Goal: Find specific page/section: Find specific page/section

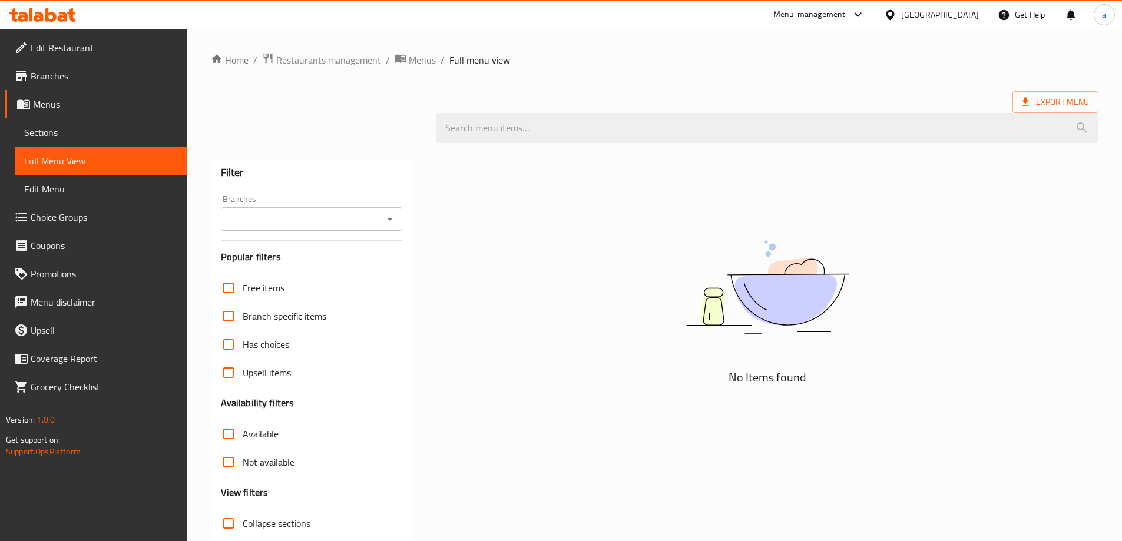
click at [54, 145] on link "Sections" at bounding box center [101, 132] width 173 height 28
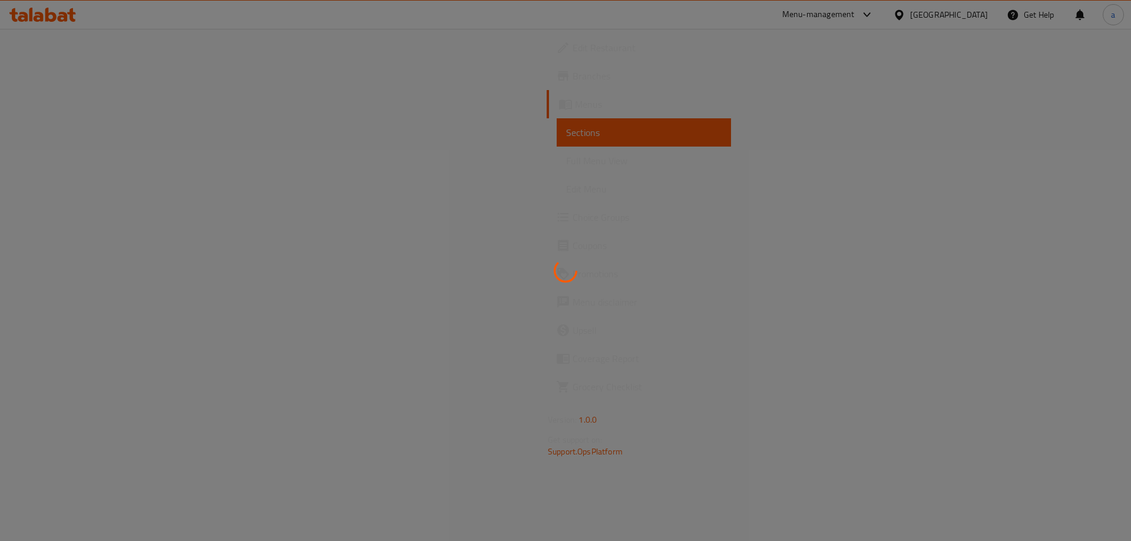
click at [57, 155] on div at bounding box center [565, 270] width 1131 height 541
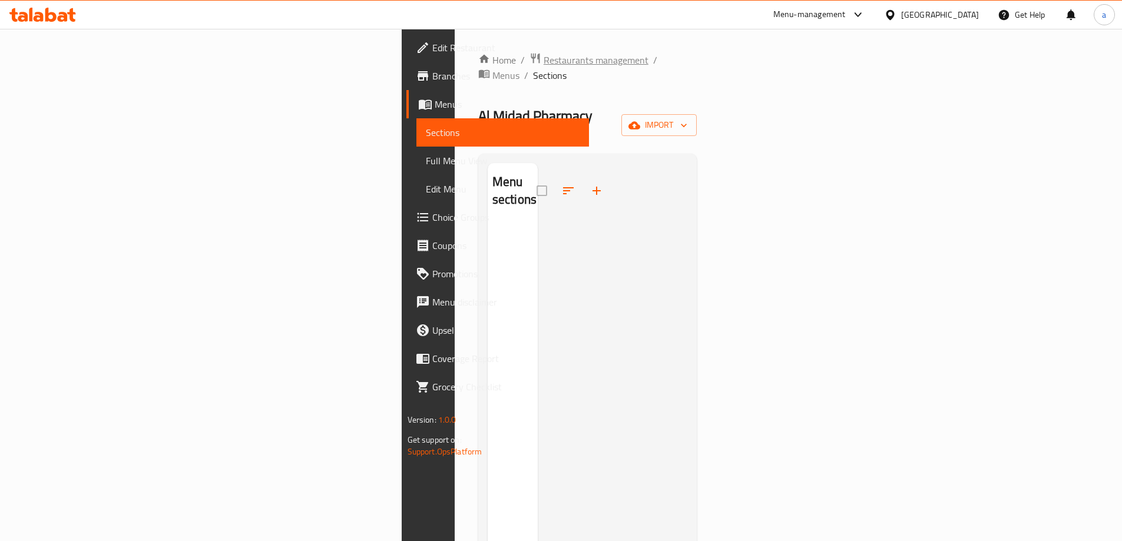
click at [544, 62] on span "Restaurants management" at bounding box center [596, 60] width 105 height 14
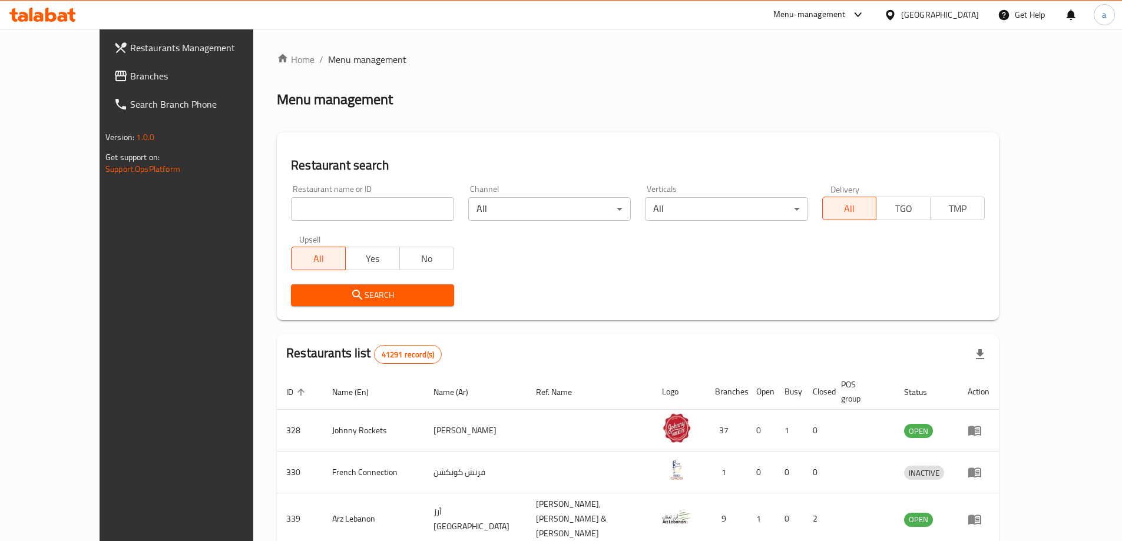
click at [915, 5] on div "[GEOGRAPHIC_DATA]" at bounding box center [932, 15] width 114 height 28
click at [916, 14] on div "[GEOGRAPHIC_DATA]" at bounding box center [940, 14] width 78 height 13
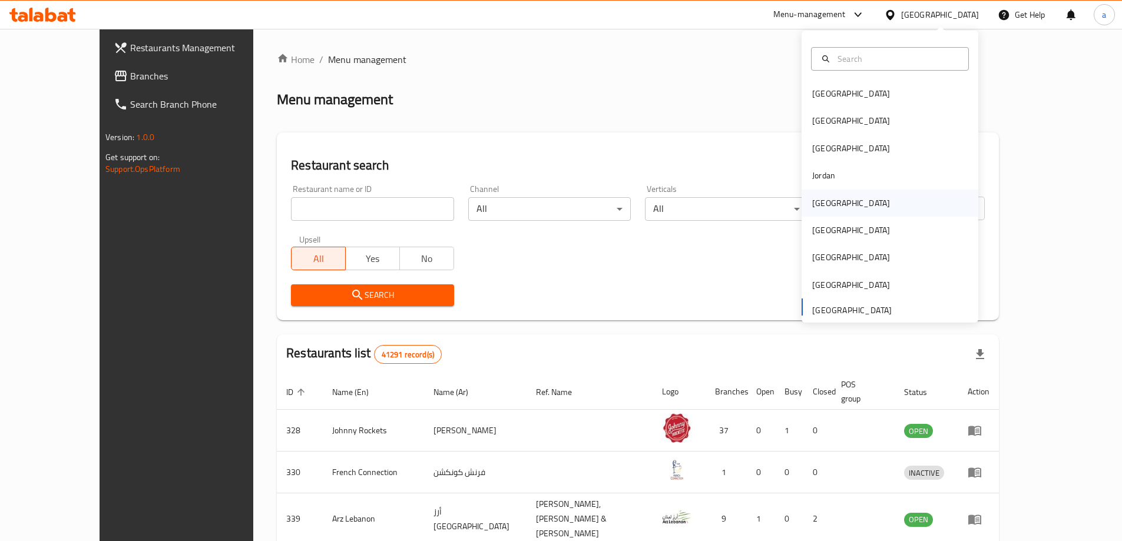
click at [839, 209] on div "[GEOGRAPHIC_DATA]" at bounding box center [890, 203] width 177 height 27
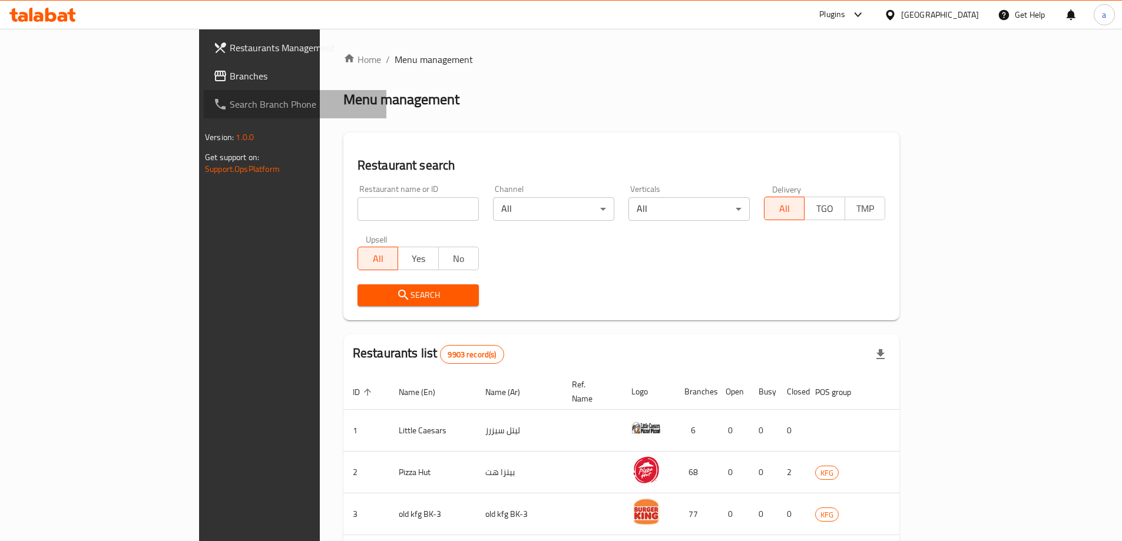
click at [230, 106] on span "Search Branch Phone" at bounding box center [303, 104] width 147 height 14
